Goal: Find specific page/section: Find specific page/section

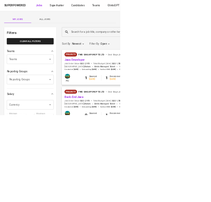
click at [86, 34] on span "All Jobs" at bounding box center [78, 33] width 41 height 7
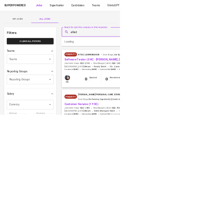
type input "allied"
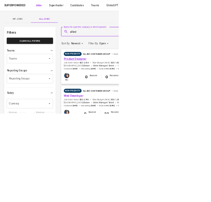
click at [138, 105] on link "Product Designer" at bounding box center [133, 105] width 40 height 6
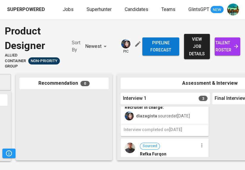
scroll to position [0, 90]
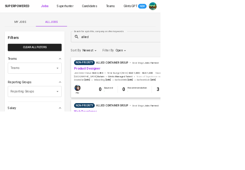
click at [136, 172] on link "Web Developer" at bounding box center [130, 171] width 35 height 6
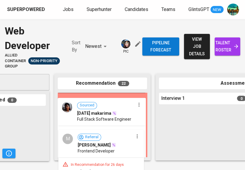
scroll to position [0, 52]
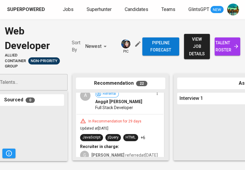
click at [210, 53] on span "talent roster" at bounding box center [228, 46] width 16 height 15
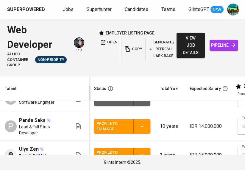
scroll to position [9, 0]
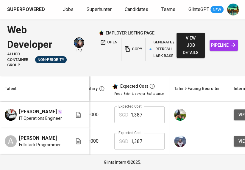
click at [10, 118] on img at bounding box center [11, 115] width 12 height 12
click at [14, 121] on img at bounding box center [11, 115] width 12 height 12
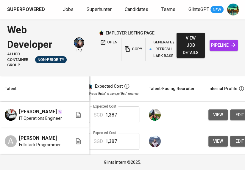
click at [210, 121] on button "view" at bounding box center [218, 115] width 19 height 11
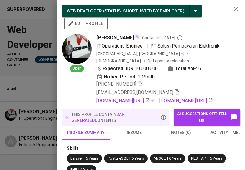
click at [142, 81] on icon "button" at bounding box center [140, 83] width 5 height 5
